Goal: Information Seeking & Learning: Understand process/instructions

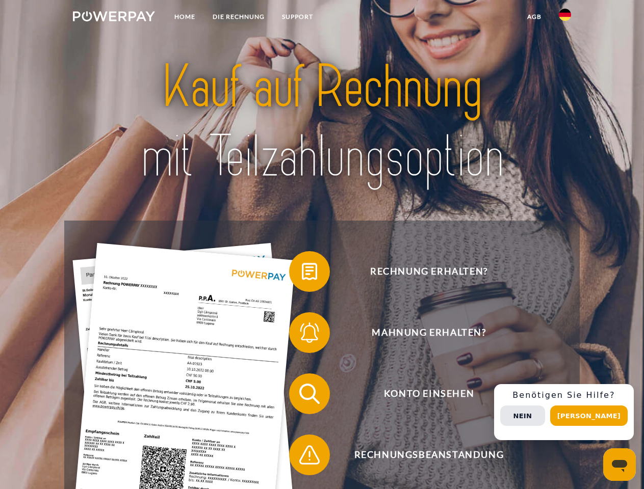
click at [114, 18] on img at bounding box center [114, 16] width 82 height 10
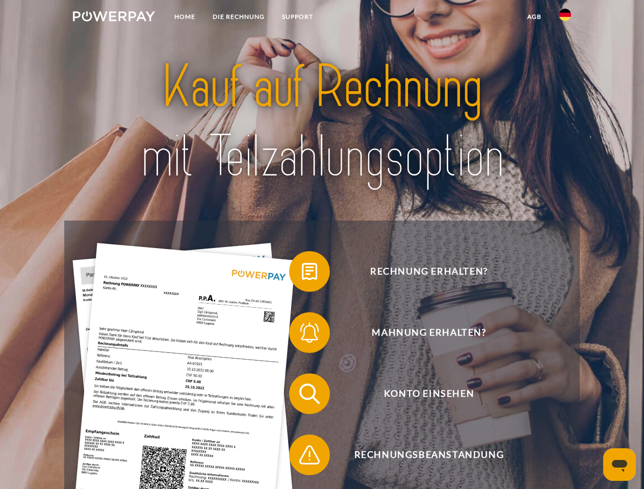
click at [565, 18] on img at bounding box center [565, 15] width 12 height 12
click at [534, 17] on link "agb" at bounding box center [534, 17] width 32 height 18
click at [302, 274] on span at bounding box center [294, 271] width 51 height 51
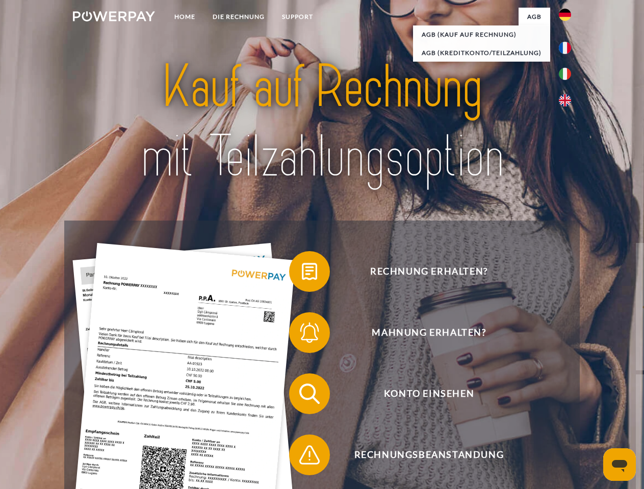
click at [302, 335] on div "Rechnung erhalten? Mahnung erhalten? Konto einsehen" at bounding box center [321, 425] width 515 height 408
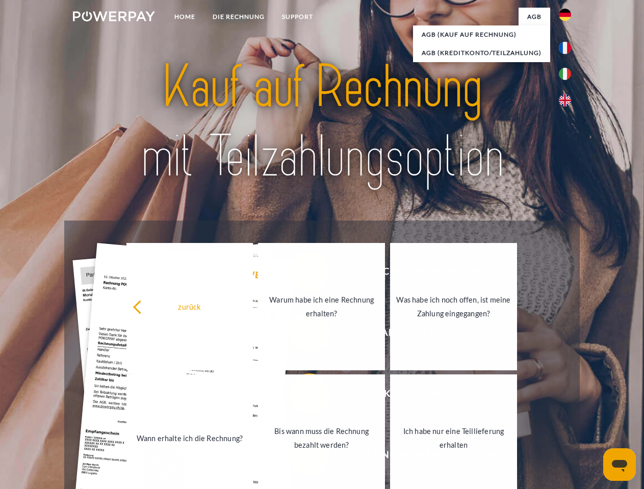
click at [302, 396] on link "Bis wann muss die Rechnung bezahlt werden?" at bounding box center [321, 438] width 127 height 127
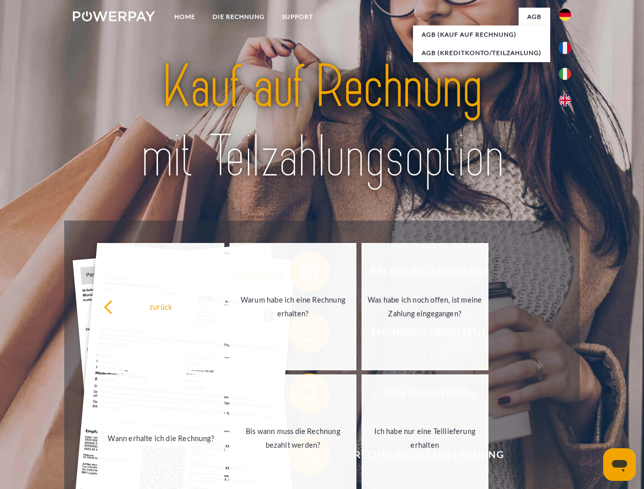
click at [302, 457] on span at bounding box center [294, 455] width 51 height 51
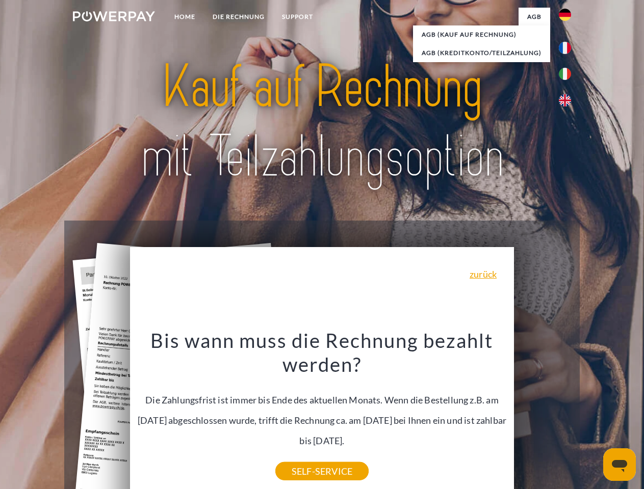
click at [567, 412] on div "Rechnung erhalten? Mahnung erhalten? Konto einsehen" at bounding box center [321, 425] width 515 height 408
click at [542, 414] on span "Konto einsehen" at bounding box center [429, 394] width 250 height 41
click at [592, 416] on header "Home DIE RECHNUNG SUPPORT" at bounding box center [322, 352] width 644 height 704
